Goal: Information Seeking & Learning: Learn about a topic

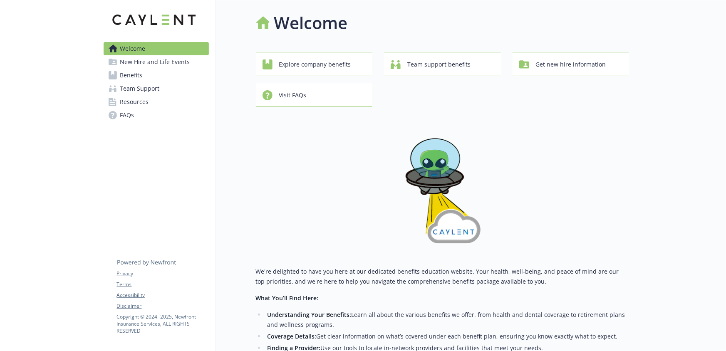
click at [165, 72] on link "Benefits" at bounding box center [156, 75] width 105 height 13
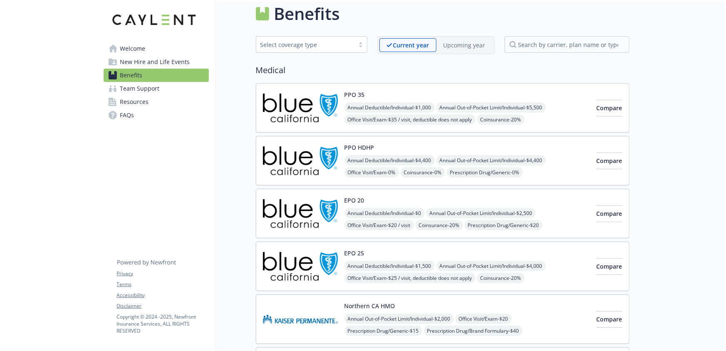
scroll to position [12, 0]
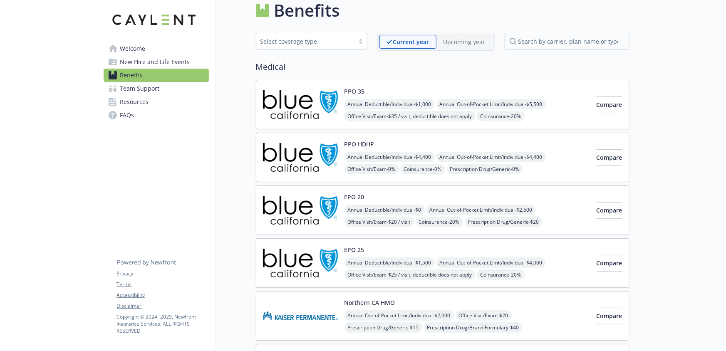
click at [391, 142] on div "PPO HDHP Annual Deductible/Individual - $4,400 Annual Out-of-Pocket Limit/Indiv…" at bounding box center [466, 157] width 245 height 35
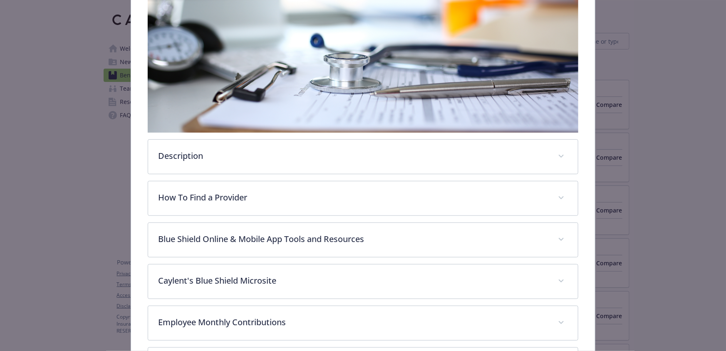
scroll to position [151, 0]
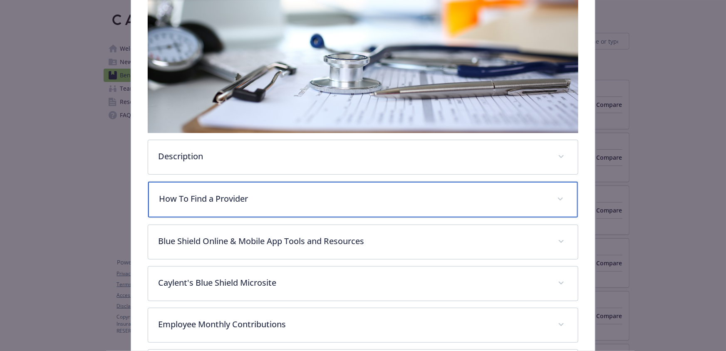
click at [376, 204] on div "How To Find a Provider" at bounding box center [363, 200] width 430 height 36
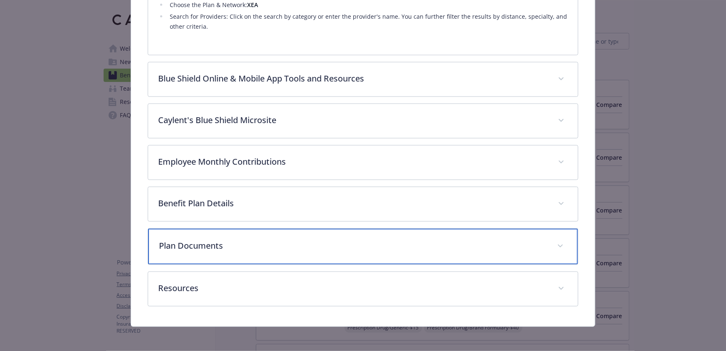
click at [364, 245] on p "Plan Documents" at bounding box center [353, 246] width 388 height 12
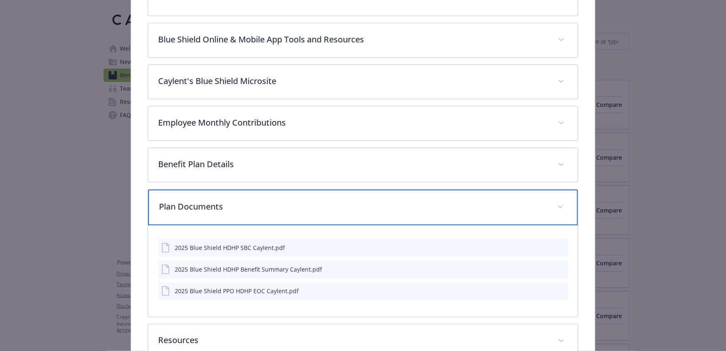
scroll to position [466, 0]
